Goal: Register for event/course

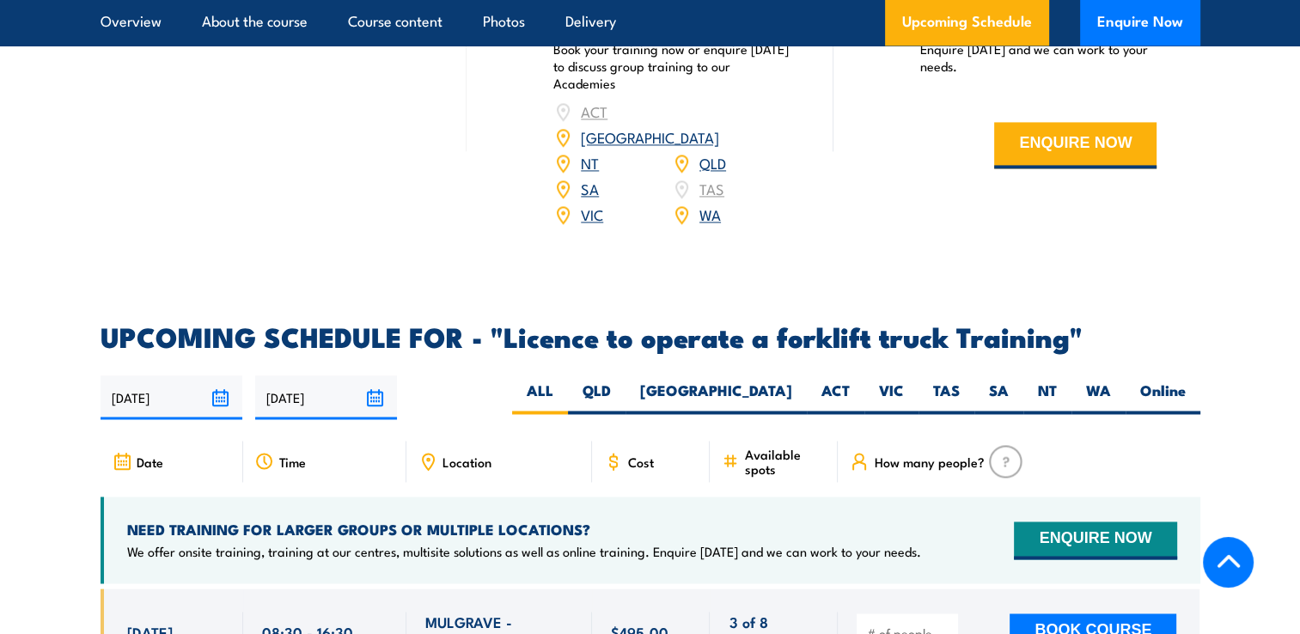
scroll to position [2664, 0]
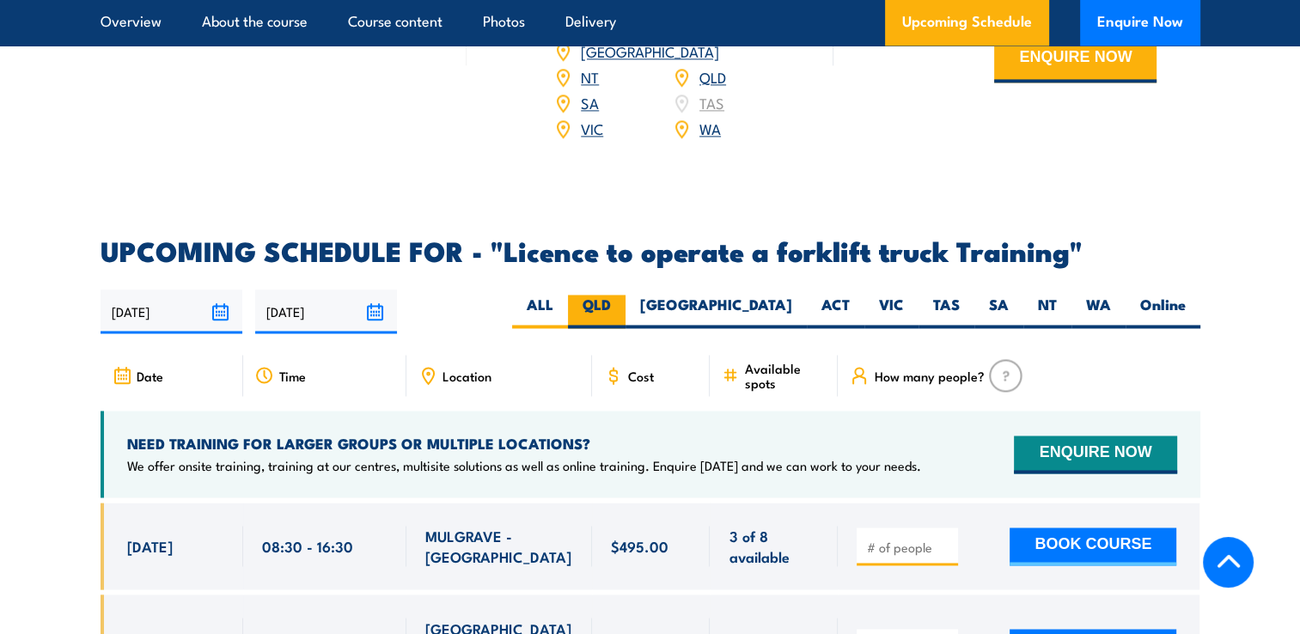
click at [626, 295] on label "QLD" at bounding box center [597, 312] width 58 height 34
click at [622, 295] on input "QLD" at bounding box center [616, 300] width 11 height 11
radio input "true"
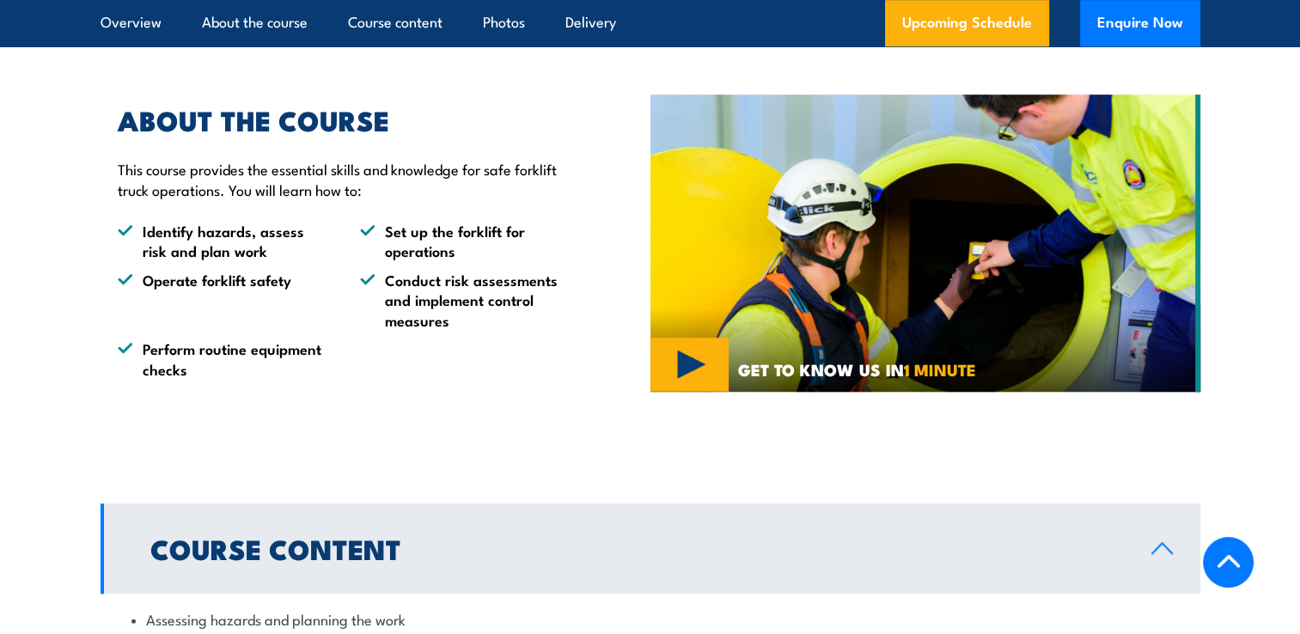
scroll to position [1416, 0]
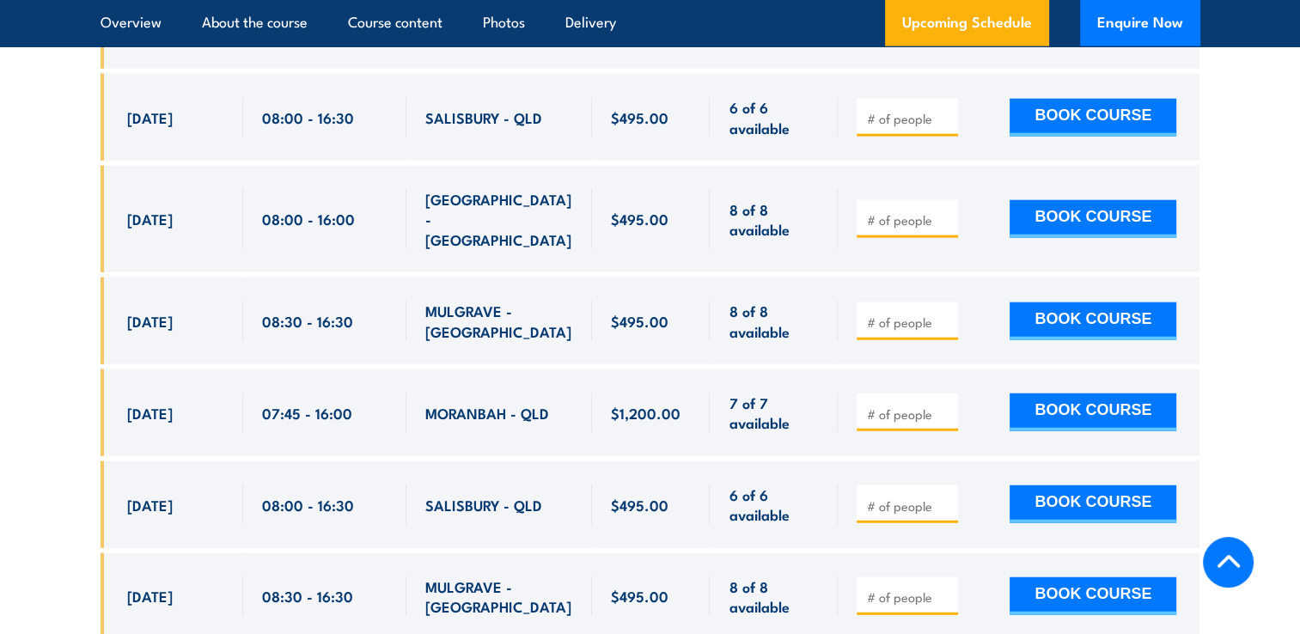
scroll to position [4298, 0]
